Goal: Task Accomplishment & Management: Manage account settings

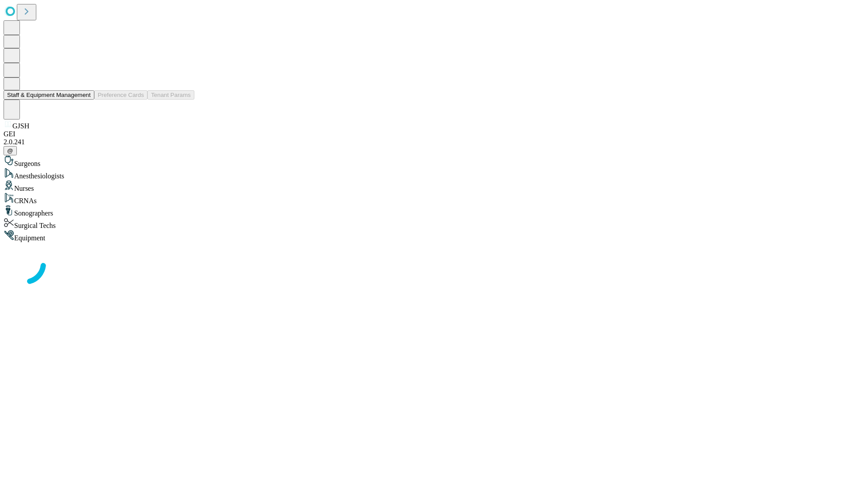
click at [85, 100] on button "Staff & Equipment Management" at bounding box center [49, 94] width 91 height 9
